Goal: Task Accomplishment & Management: Manage account settings

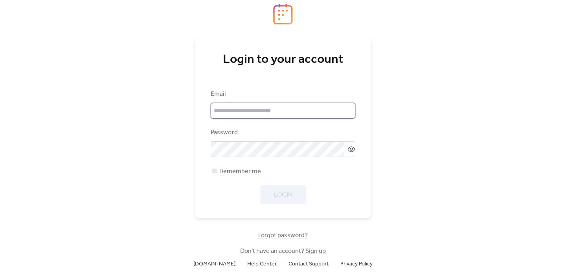
click at [253, 114] on input "email" at bounding box center [283, 111] width 145 height 16
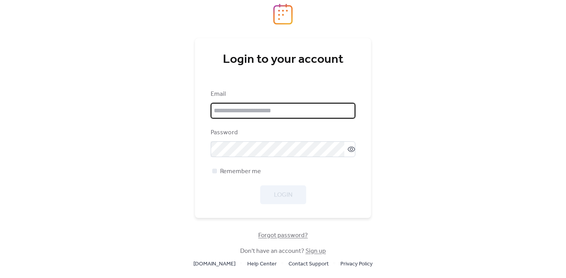
click at [527, 108] on div "Login to your account Email Password Remember me Login Forgot password? Don't h…" at bounding box center [283, 139] width 566 height 278
drag, startPoint x: 243, startPoint y: 106, endPoint x: 265, endPoint y: 112, distance: 23.5
click at [243, 106] on input "email" at bounding box center [283, 111] width 145 height 16
type input "**********"
click at [280, 197] on span "Login" at bounding box center [283, 195] width 18 height 9
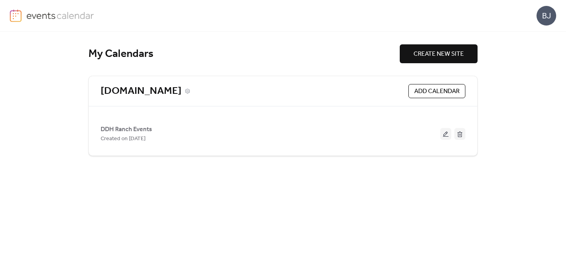
click at [158, 89] on link "[DOMAIN_NAME]" at bounding box center [141, 91] width 81 height 13
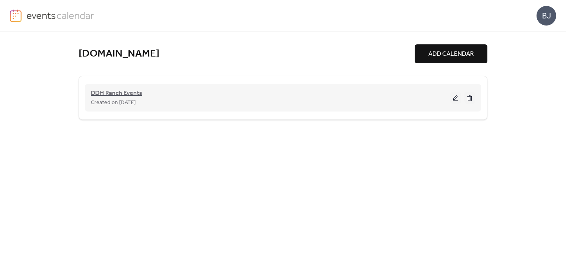
click at [125, 94] on span "DDH Ranch Events" at bounding box center [117, 93] width 52 height 9
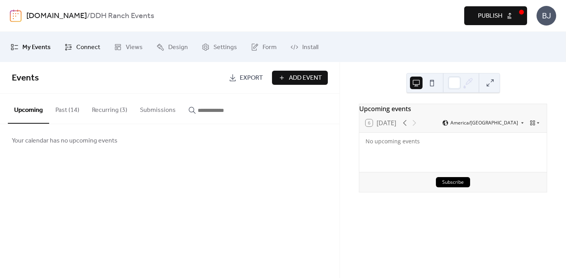
click at [85, 50] on span "Connect" at bounding box center [88, 47] width 24 height 12
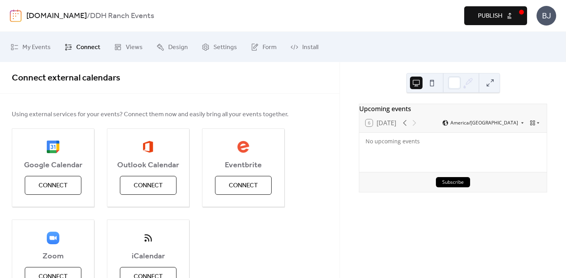
click at [547, 14] on div "BJ" at bounding box center [547, 16] width 20 height 20
click at [530, 69] on span "Sign out" at bounding box center [531, 69] width 23 height 9
